Goal: Go to known website: Access a specific website the user already knows

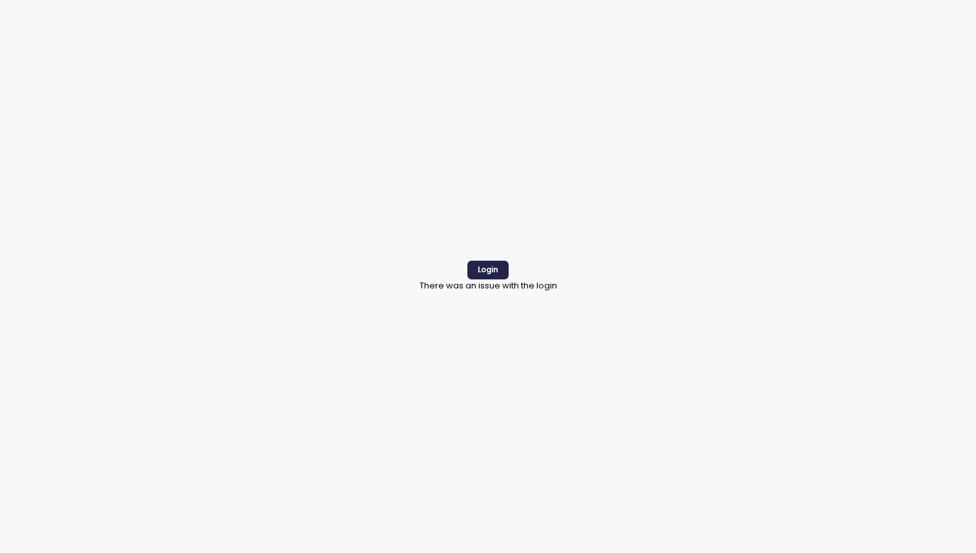
click at [491, 267] on span "Login" at bounding box center [488, 269] width 21 height 17
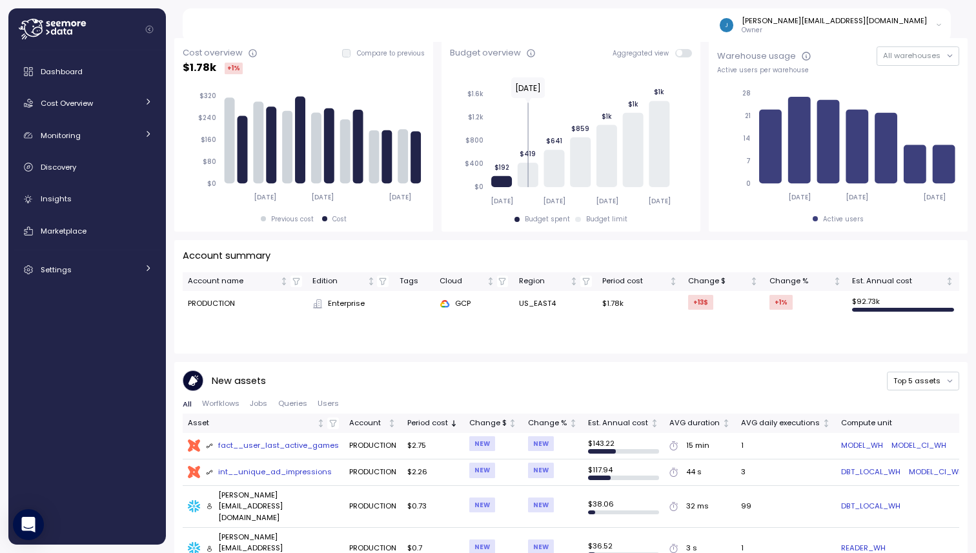
scroll to position [259, 0]
